Goal: Transaction & Acquisition: Purchase product/service

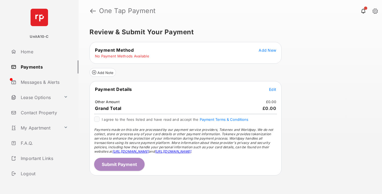
click at [267, 50] on span "Add New" at bounding box center [266, 50] width 17 height 5
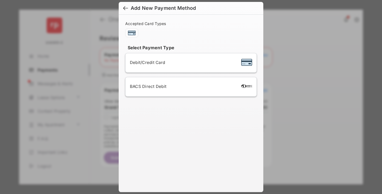
click at [146, 62] on span "Debit/Credit Card" at bounding box center [147, 62] width 35 height 5
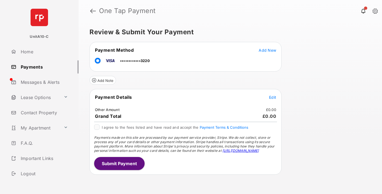
click at [272, 97] on span "Edit" at bounding box center [272, 97] width 7 height 5
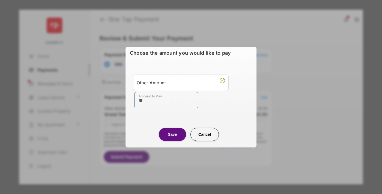
type input "**"
click at [172, 134] on button "Save" at bounding box center [172, 134] width 27 height 13
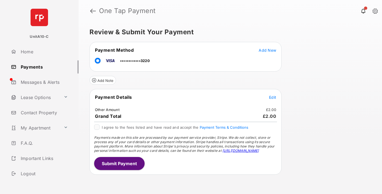
click at [119, 164] on button "Submit Payment" at bounding box center [119, 163] width 50 height 13
